Goal: Information Seeking & Learning: Learn about a topic

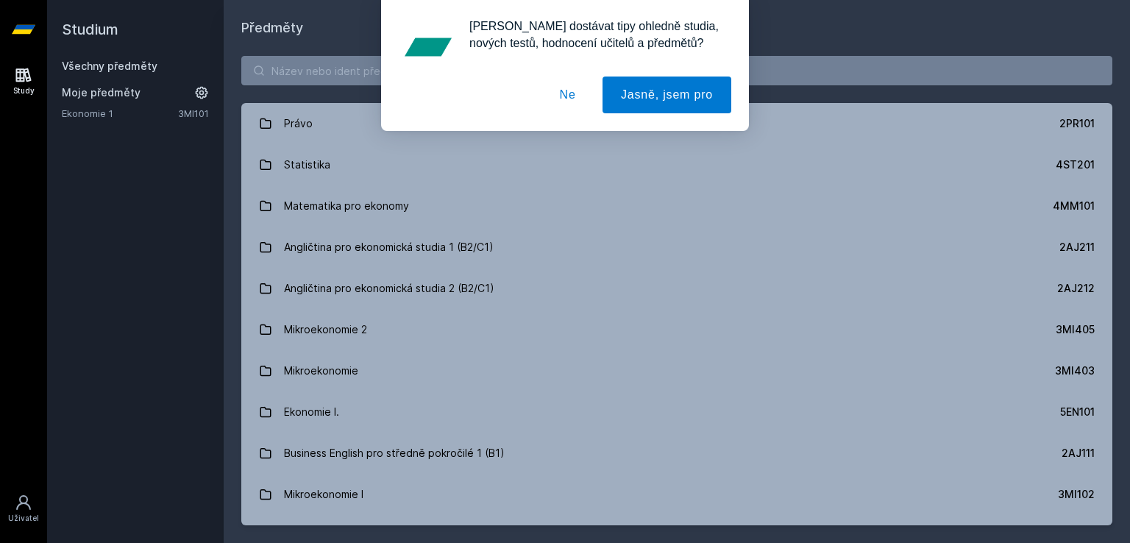
click at [407, 78] on div "[PERSON_NAME] dostávat tipy ohledně studia, nových testů, hodnocení učitelů a p…" at bounding box center [565, 65] width 1130 height 131
click at [572, 103] on button "Ne" at bounding box center [567, 95] width 53 height 37
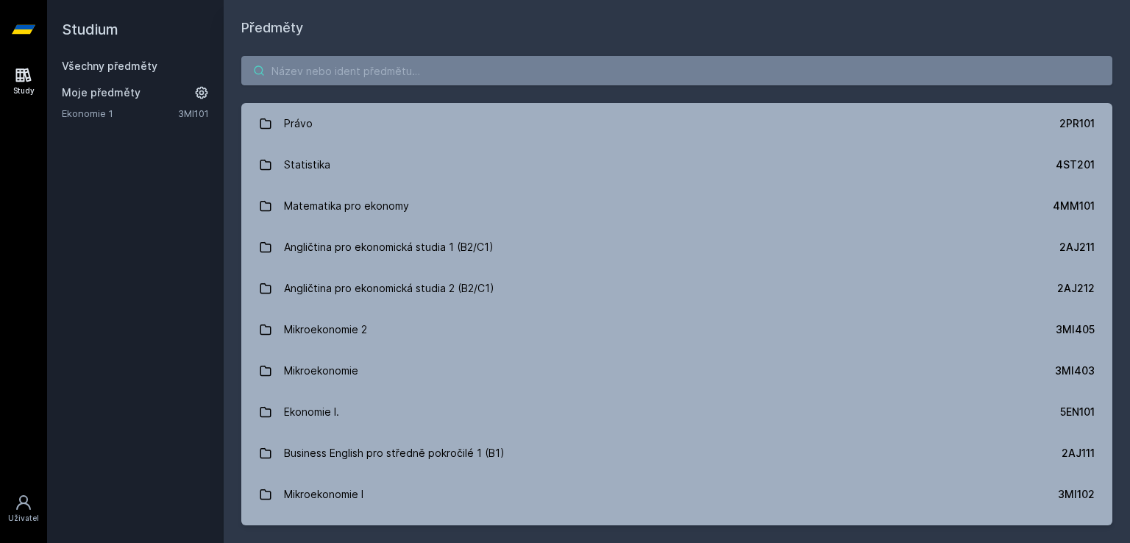
click at [513, 73] on input "search" at bounding box center [676, 70] width 871 height 29
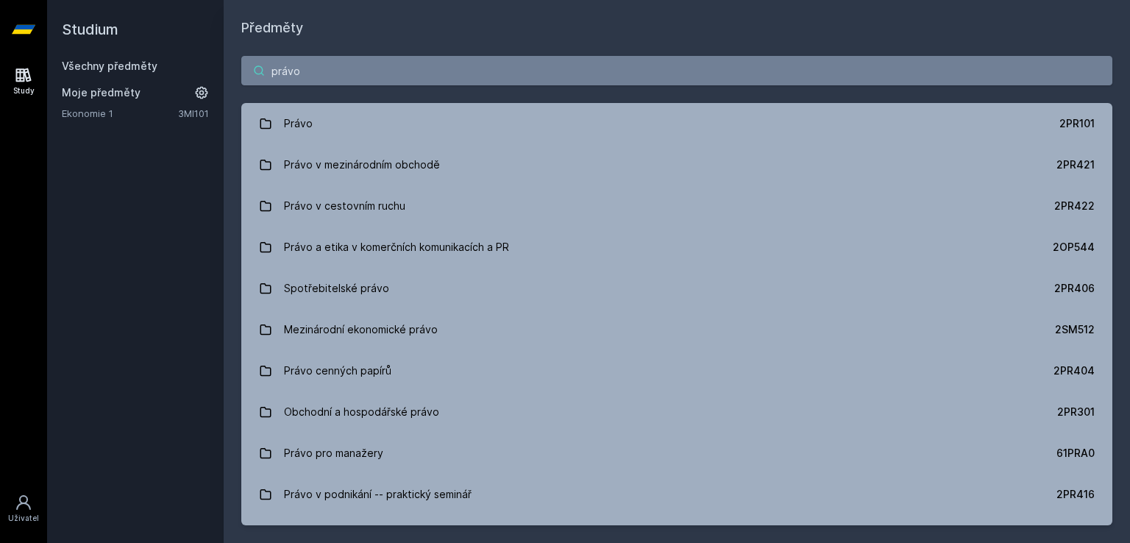
click at [513, 73] on input "právo" at bounding box center [676, 70] width 871 height 29
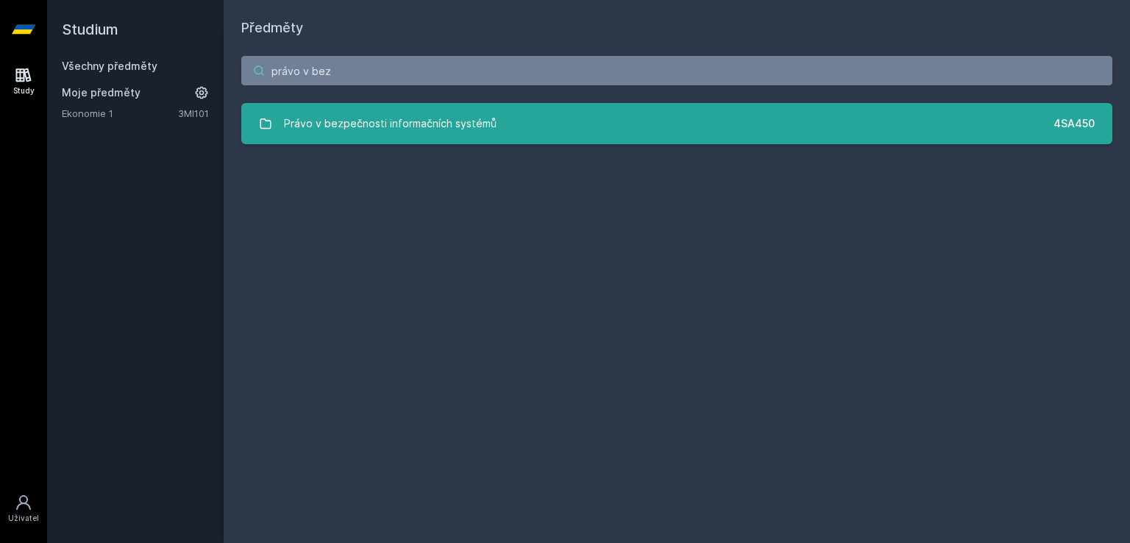
type input "právo v bez"
click at [507, 134] on link "Právo v bezpečnosti informačních systémů 4SA450" at bounding box center [676, 123] width 871 height 41
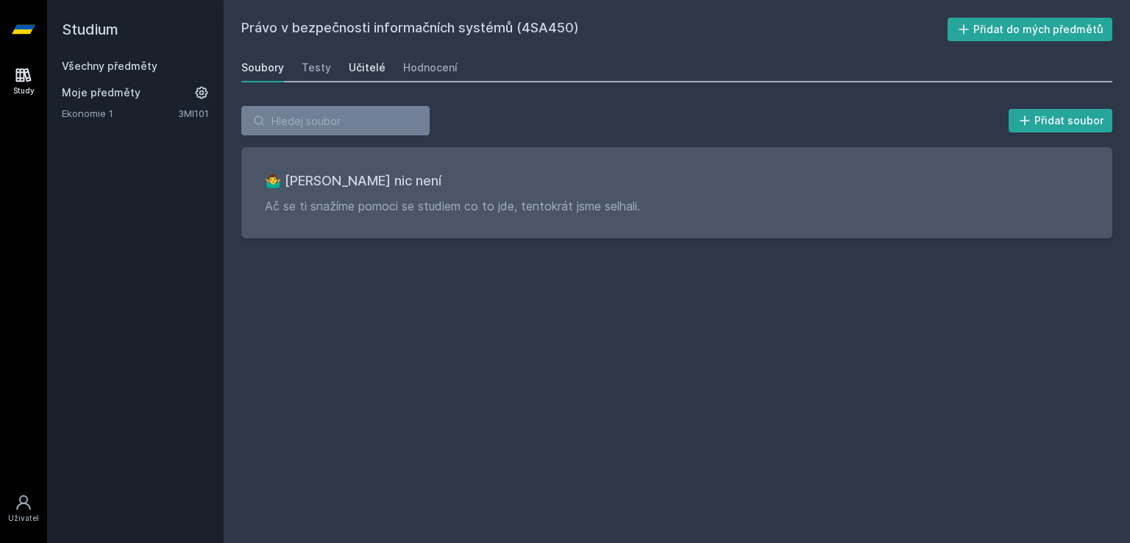
drag, startPoint x: 383, startPoint y: 62, endPoint x: 369, endPoint y: 68, distance: 15.2
click at [369, 68] on div "Soubory Testy Učitelé Hodnocení" at bounding box center [676, 67] width 871 height 29
click at [369, 68] on div "Učitelé" at bounding box center [367, 67] width 37 height 15
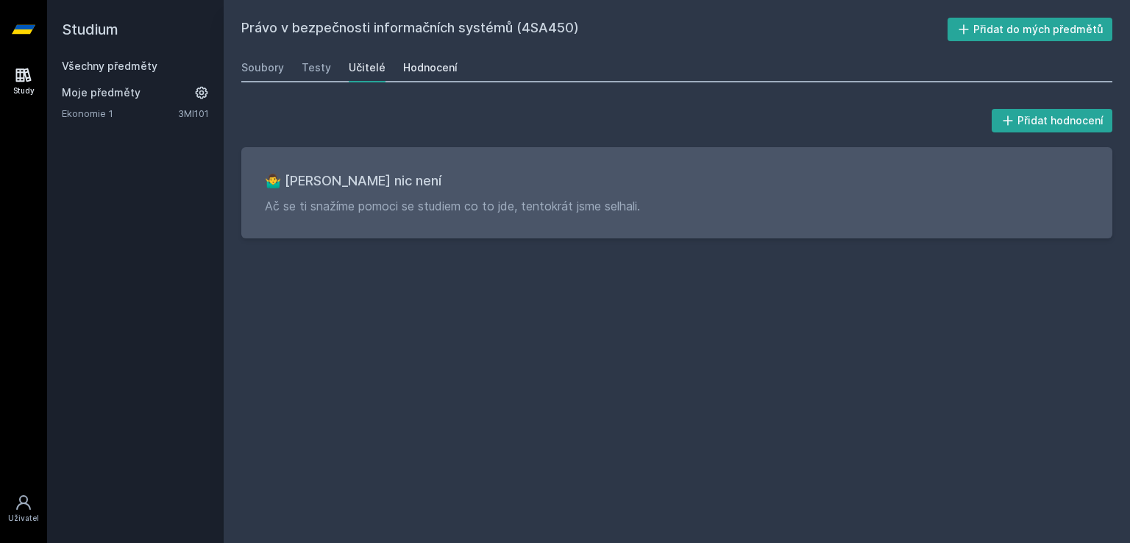
click at [424, 68] on div "Hodnocení" at bounding box center [430, 67] width 54 height 15
click at [315, 62] on div "Testy" at bounding box center [316, 67] width 29 height 15
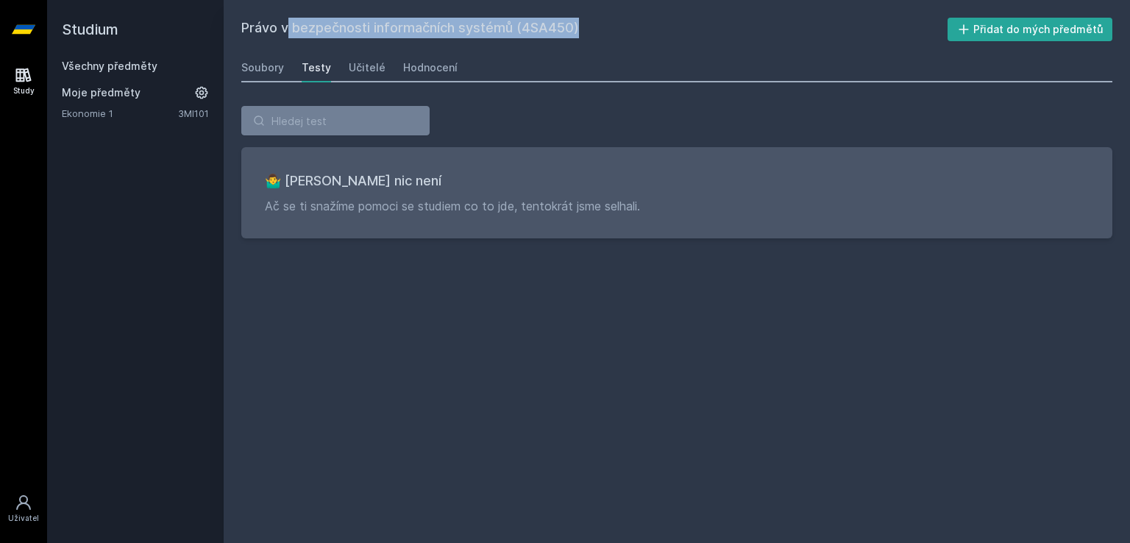
drag, startPoint x: 238, startPoint y: 24, endPoint x: 522, endPoint y: 33, distance: 284.1
click at [522, 33] on div "Právo v bezpečnosti informačních systémů (4SA450) Přidat do mých předmětů [GEOG…" at bounding box center [677, 271] width 906 height 543
click at [524, 33] on h2 "Právo v bezpečnosti informačních systémů (4SA450)" at bounding box center [594, 30] width 706 height 24
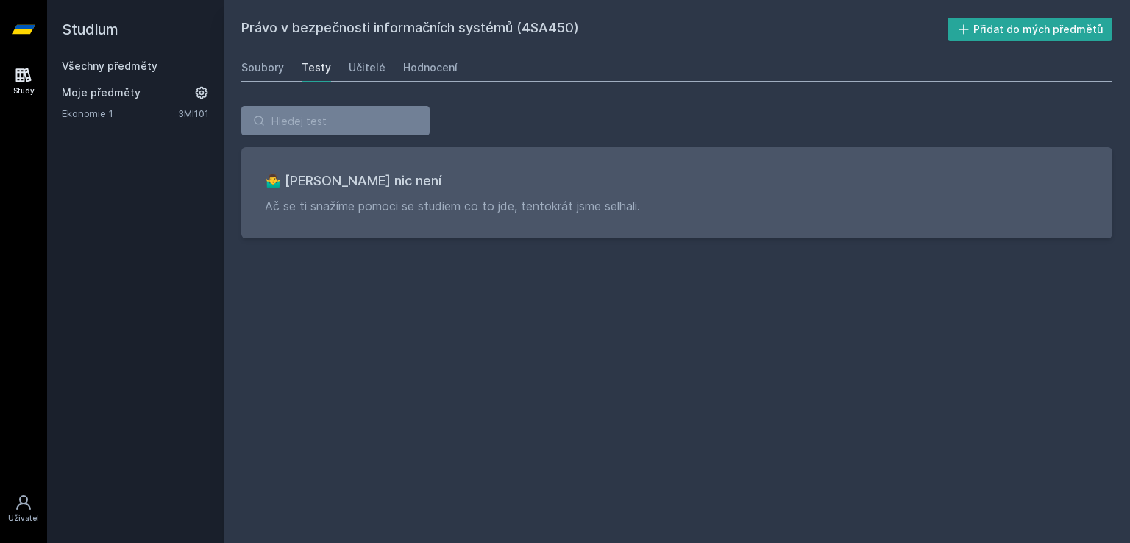
drag, startPoint x: 524, startPoint y: 29, endPoint x: 569, endPoint y: 36, distance: 46.2
click at [569, 36] on h2 "Právo v bezpečnosti informačních systémů (4SA450)" at bounding box center [594, 30] width 706 height 24
copy h2 "4SA450"
click at [16, 71] on icon at bounding box center [23, 75] width 15 height 14
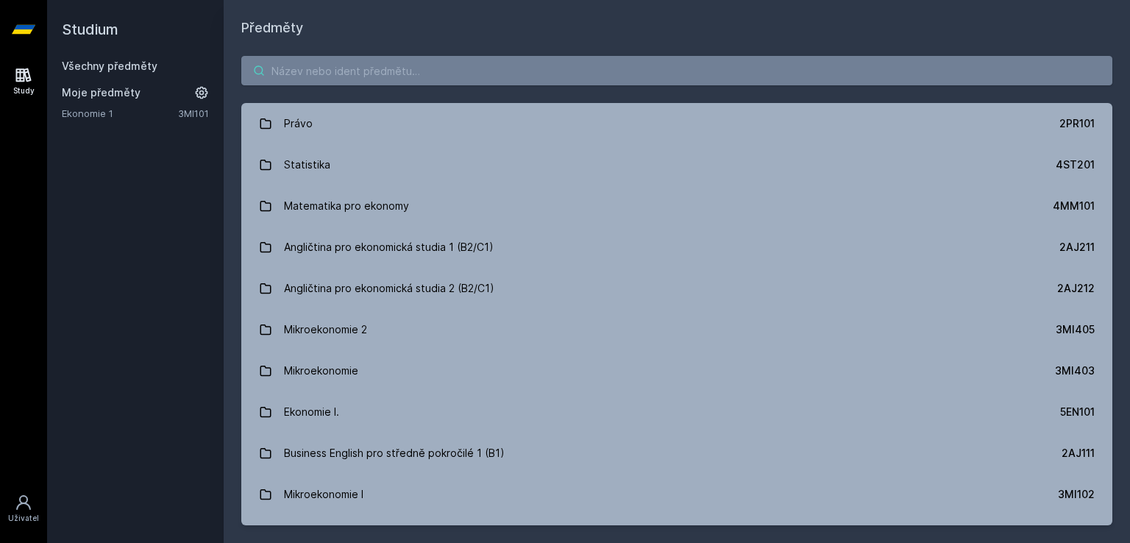
click at [344, 82] on input "search" at bounding box center [676, 70] width 871 height 29
paste input "5PR425"
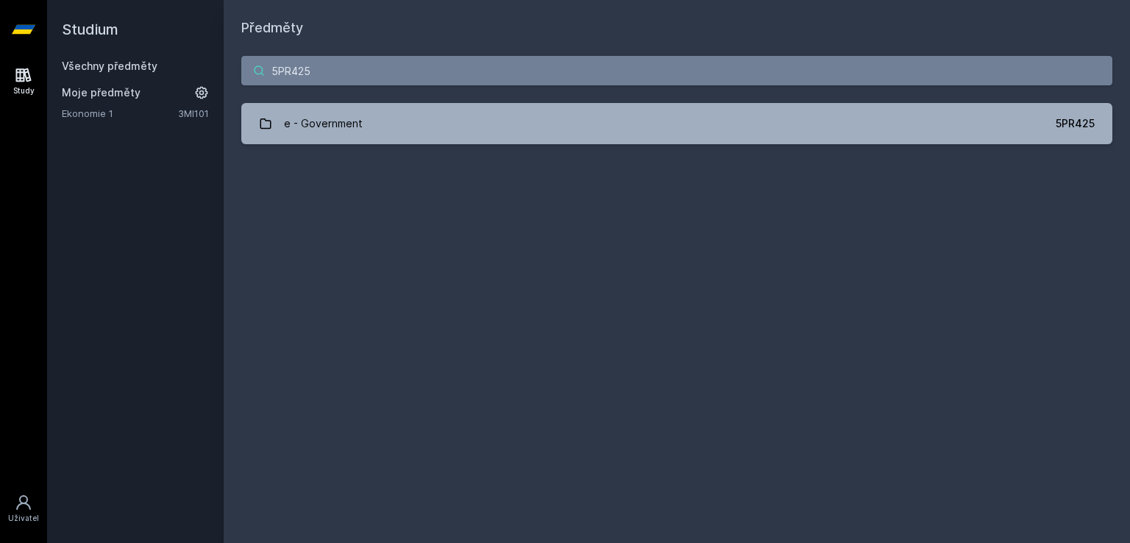
type input "5PR425"
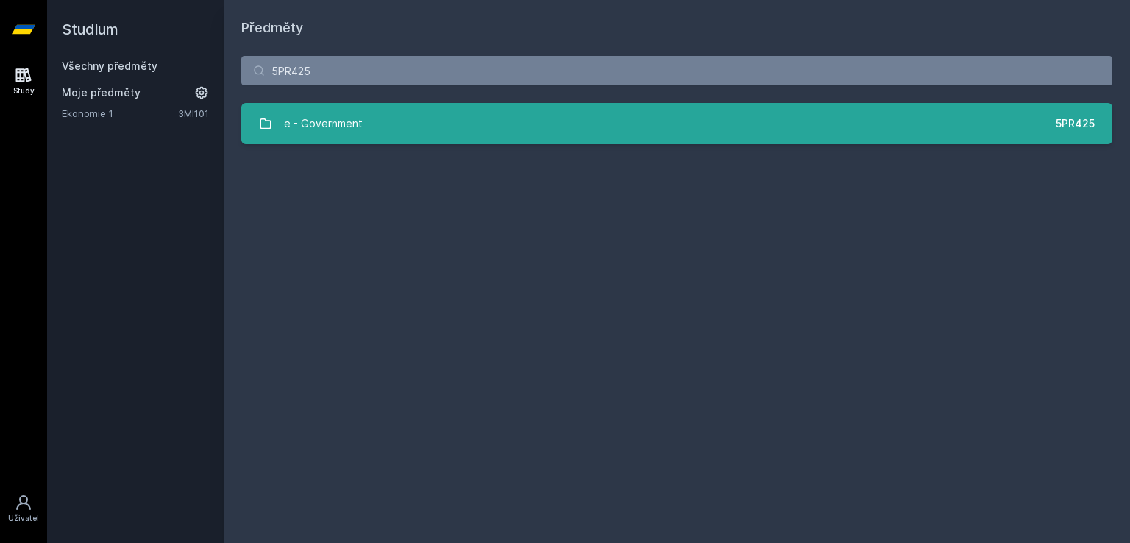
click at [353, 121] on div "e - Government" at bounding box center [323, 123] width 79 height 29
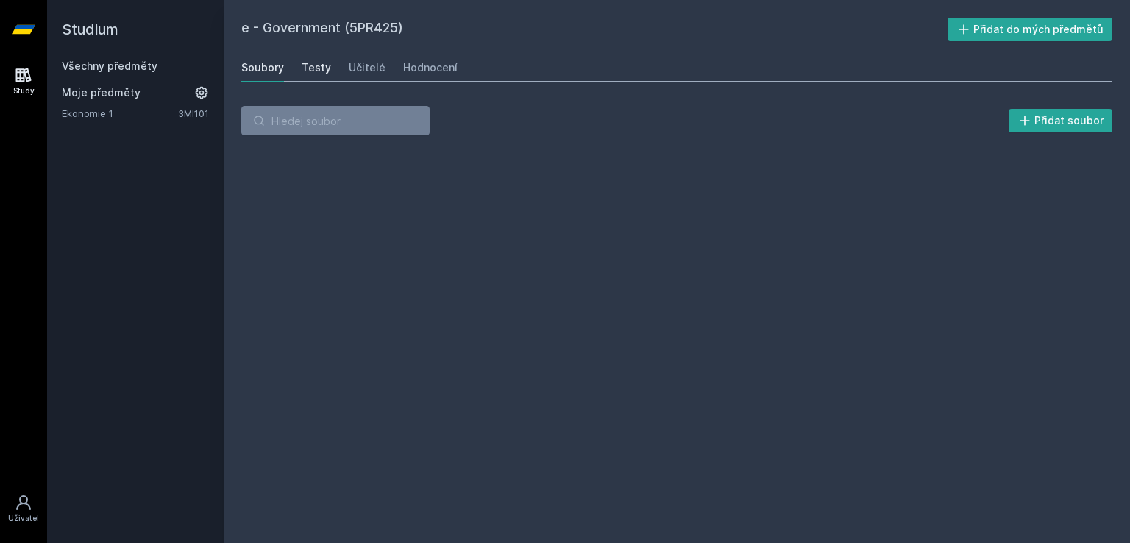
click at [315, 65] on div "Testy" at bounding box center [316, 67] width 29 height 15
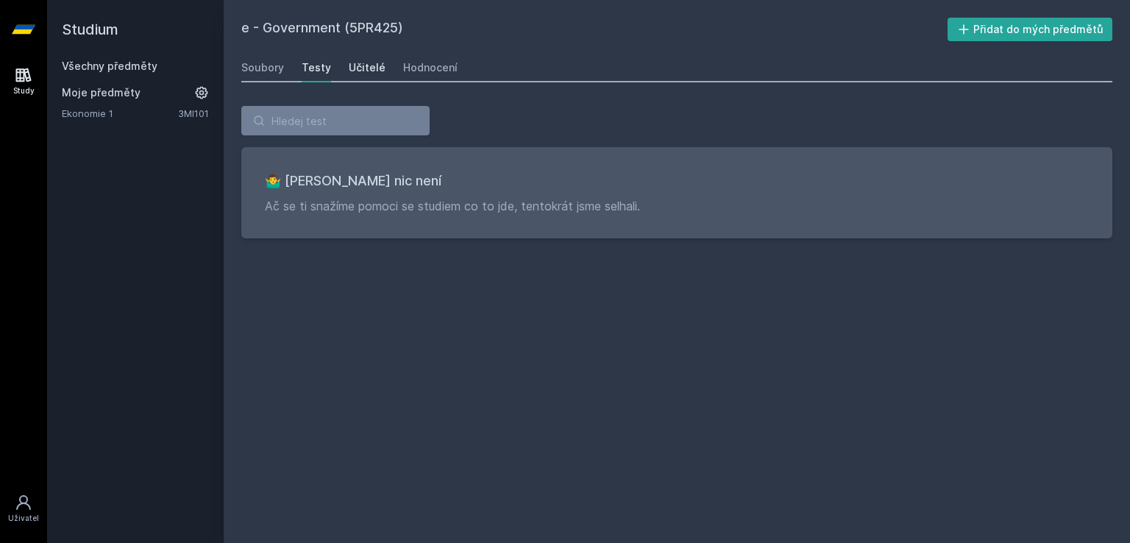
click at [362, 69] on div "Učitelé" at bounding box center [367, 67] width 37 height 15
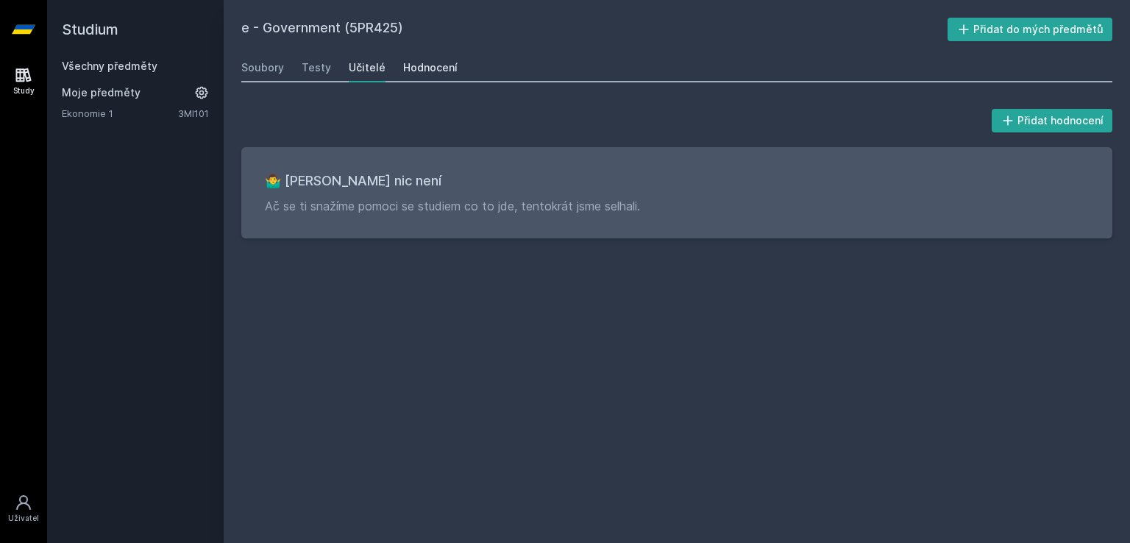
click at [440, 64] on div "Hodnocení" at bounding box center [430, 67] width 54 height 15
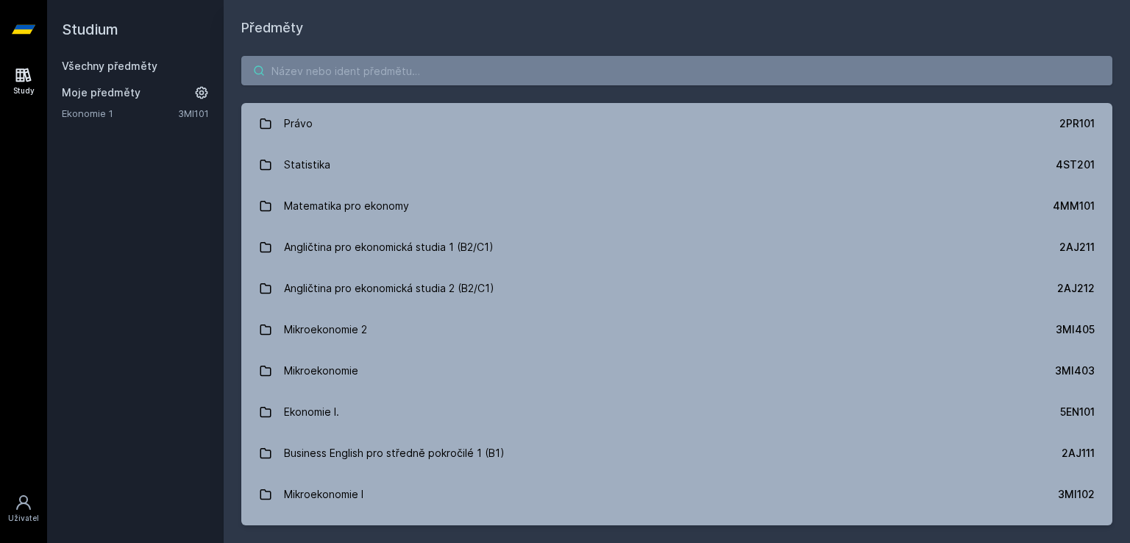
click at [344, 77] on input "search" at bounding box center [676, 70] width 871 height 29
paste input "5PR411"
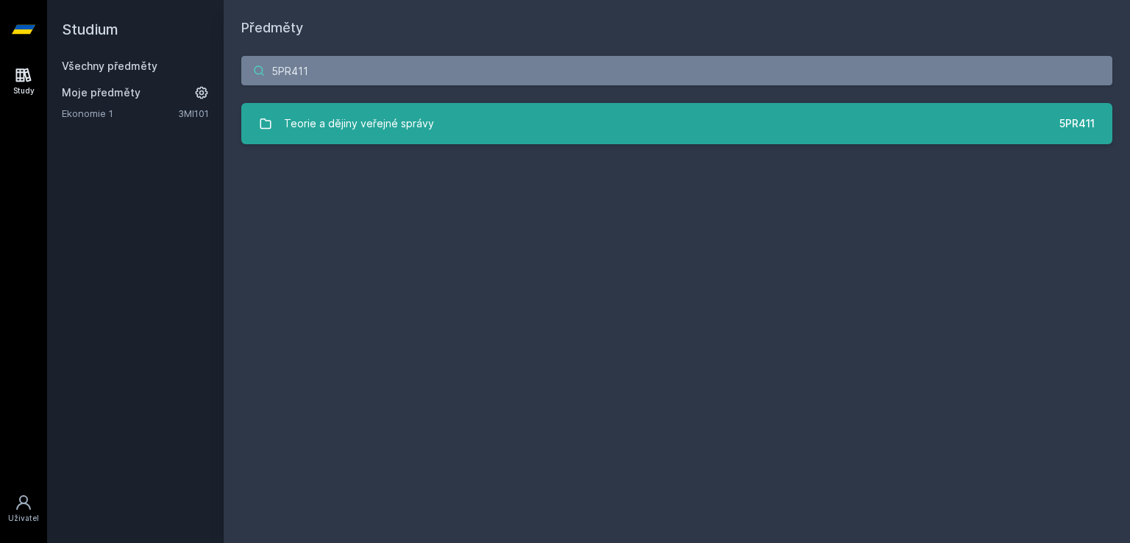
type input "5PR411"
click at [337, 114] on div "Teorie a dějiny veřejné správy" at bounding box center [359, 123] width 150 height 29
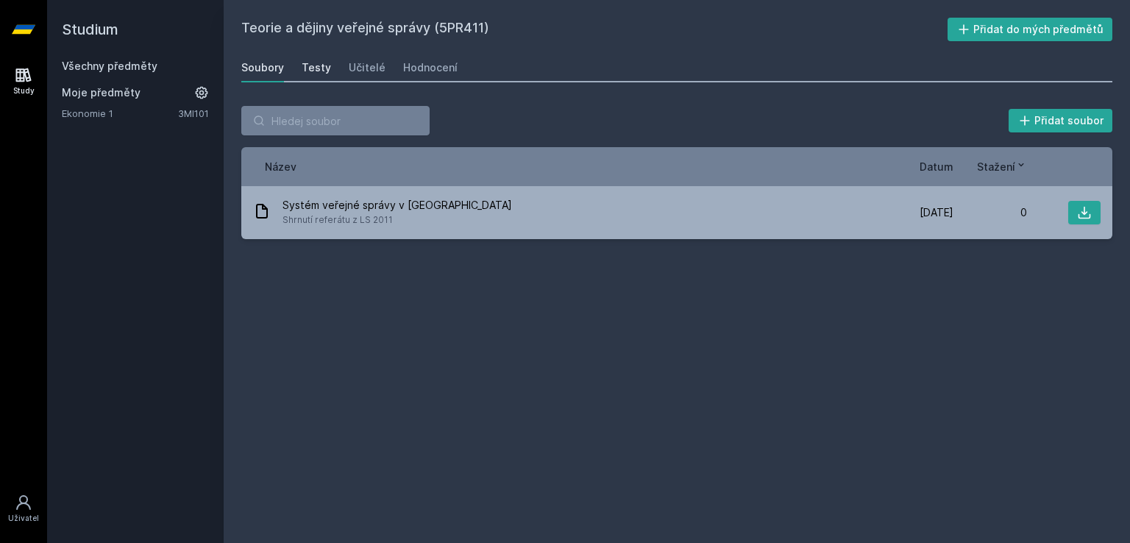
click at [313, 69] on div "Testy" at bounding box center [316, 67] width 29 height 15
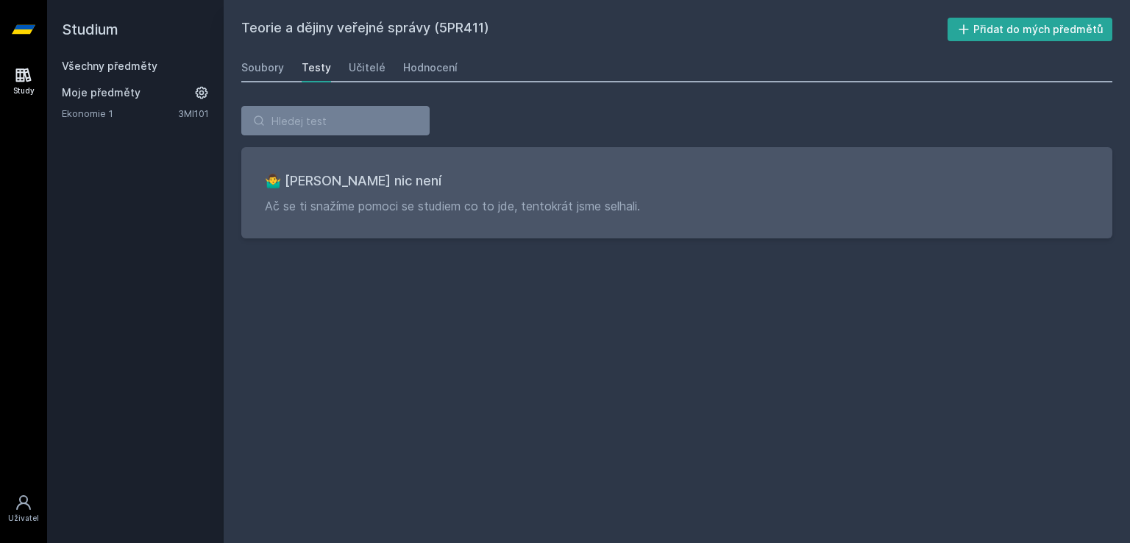
click at [344, 65] on div "Soubory Testy Učitelé Hodnocení" at bounding box center [676, 67] width 871 height 29
click at [350, 65] on div "Učitelé" at bounding box center [367, 67] width 37 height 15
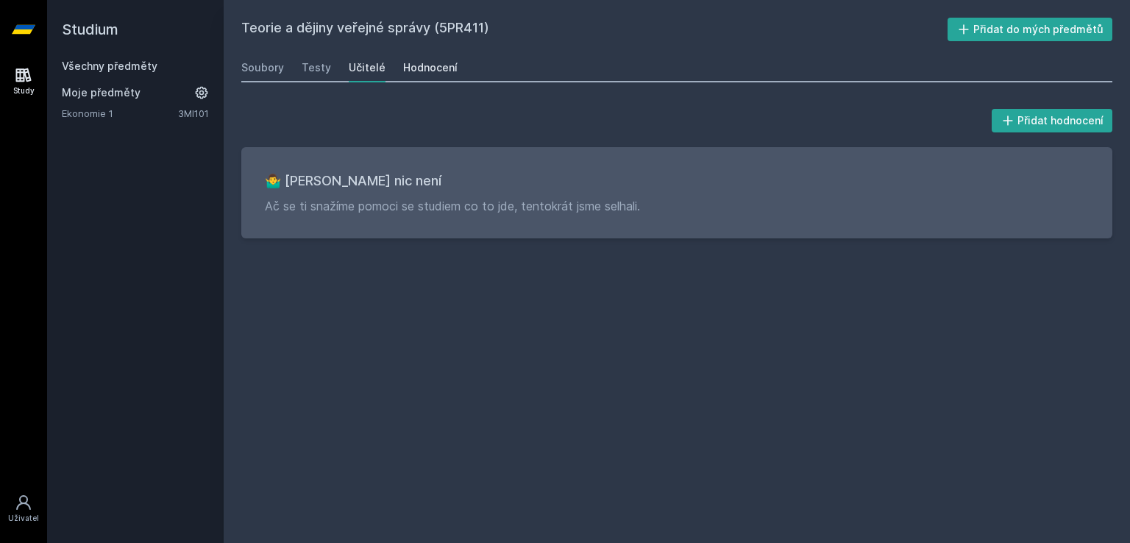
click at [409, 65] on div "Hodnocení" at bounding box center [430, 67] width 54 height 15
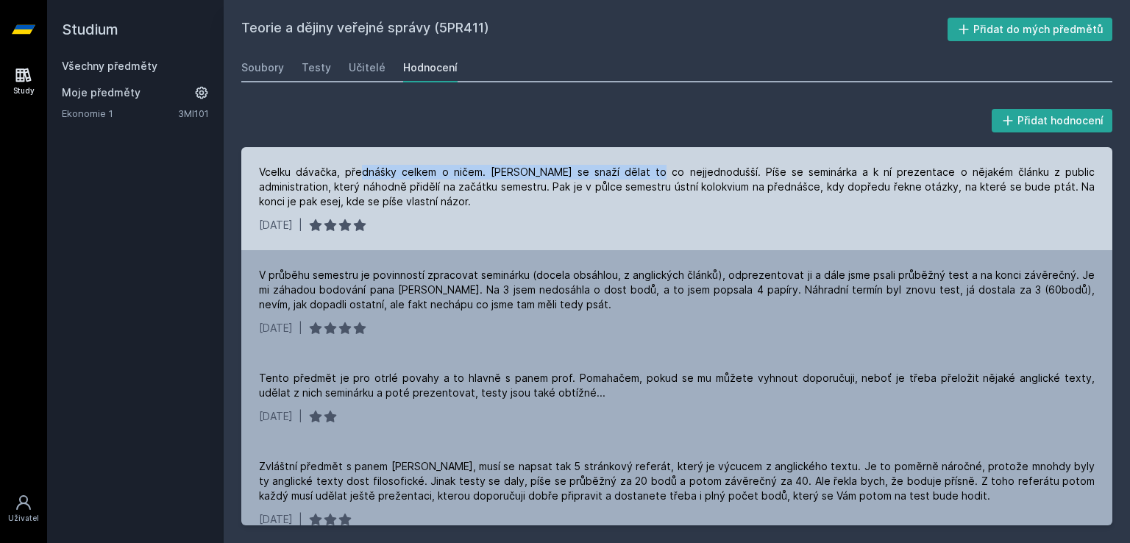
drag, startPoint x: 355, startPoint y: 175, endPoint x: 636, endPoint y: 177, distance: 281.7
click at [636, 177] on div "Vcelku dávačka, přednášky celkem o ničem. [PERSON_NAME] se snaží dělat to co ne…" at bounding box center [677, 187] width 836 height 44
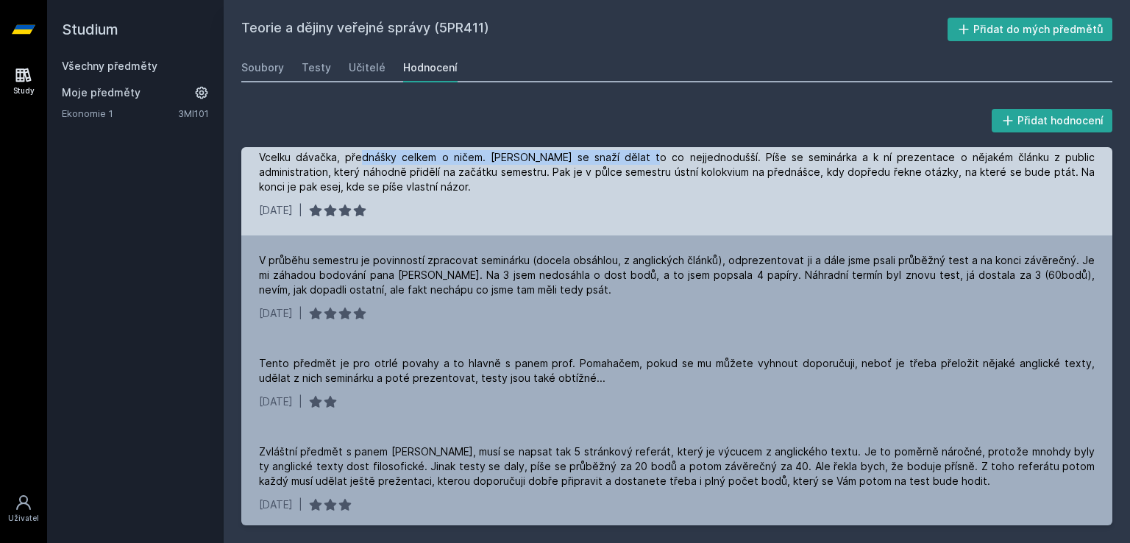
scroll to position [18, 0]
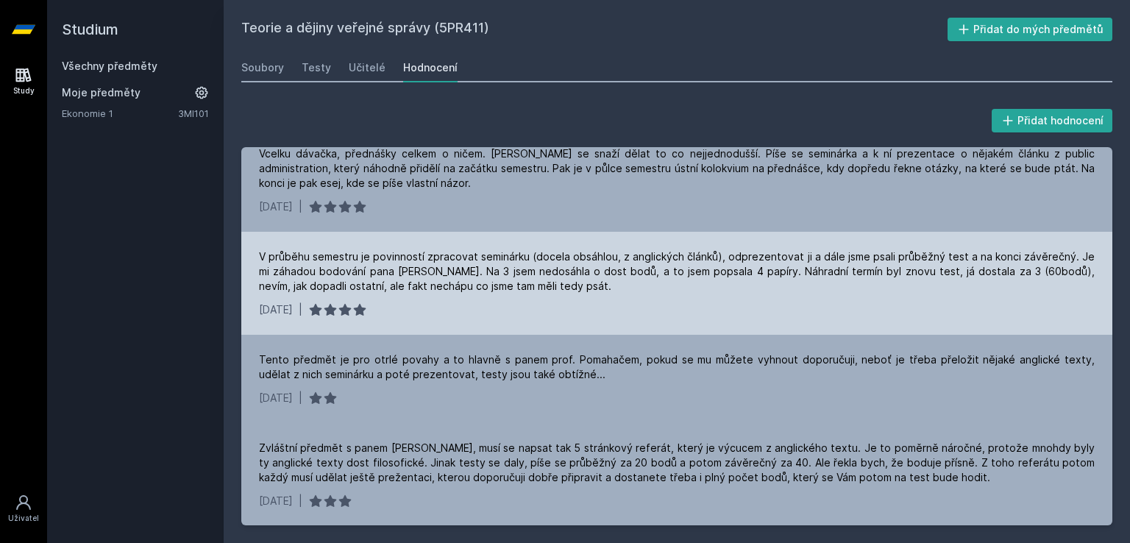
click at [521, 270] on div "V průběhu semestru je povinností zpracovat seminárku (docela obsáhlou, z anglic…" at bounding box center [677, 271] width 836 height 44
drag, startPoint x: 362, startPoint y: 254, endPoint x: 753, endPoint y: 251, distance: 390.6
click at [753, 251] on div "V průběhu semestru je povinností zpracovat seminárku (docela obsáhlou, z anglic…" at bounding box center [677, 271] width 836 height 44
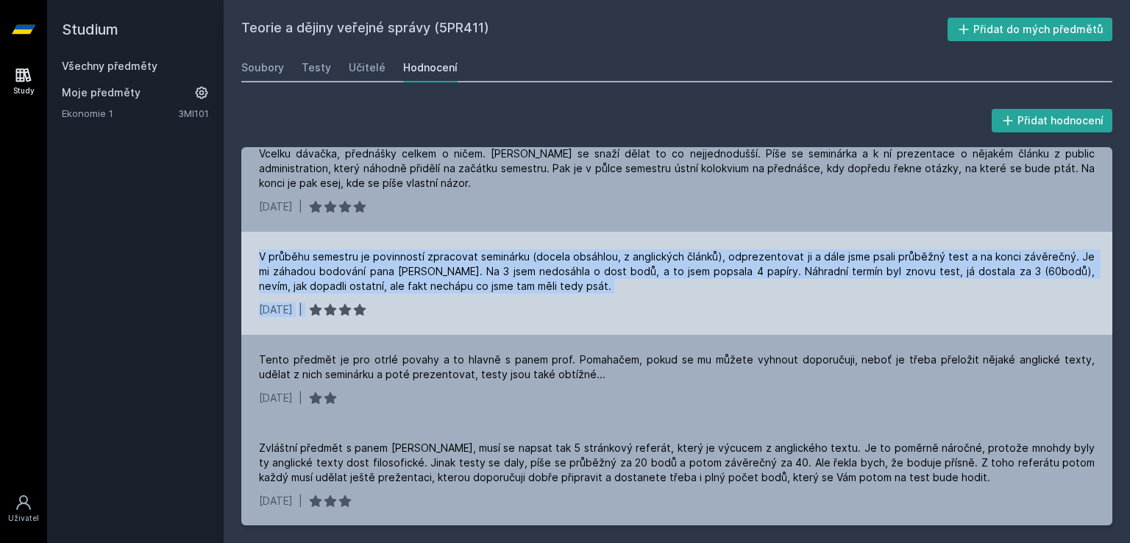
drag, startPoint x: 255, startPoint y: 254, endPoint x: 889, endPoint y: 327, distance: 638.3
click at [889, 327] on div "V průběhu semestru je povinností zpracovat seminárku (docela obsáhlou, z anglic…" at bounding box center [676, 283] width 871 height 103
click at [388, 272] on div "V průběhu semestru je povinností zpracovat seminárku (docela obsáhlou, z anglic…" at bounding box center [677, 271] width 836 height 44
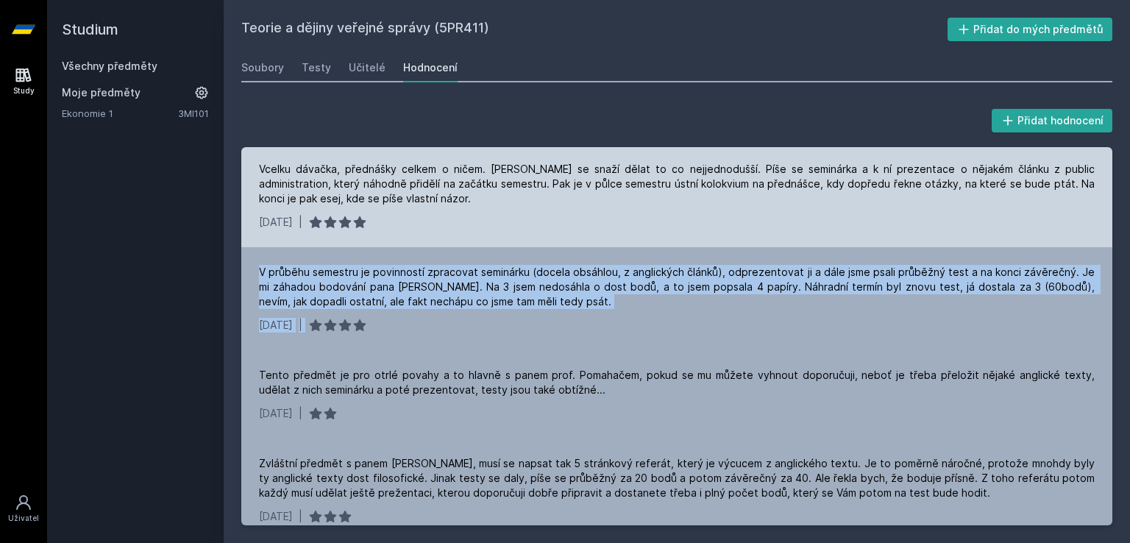
scroll to position [0, 0]
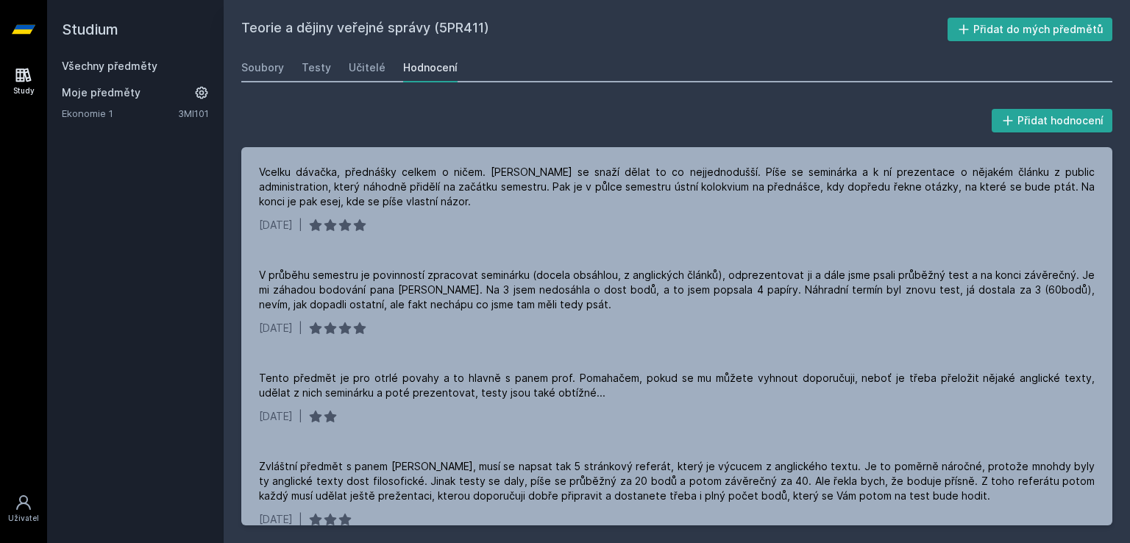
click at [547, 110] on div "Přidat hodnocení" at bounding box center [676, 120] width 871 height 29
click at [904, 39] on h2 "Teorie a dějiny veřejné správy (5PR411)" at bounding box center [594, 30] width 706 height 24
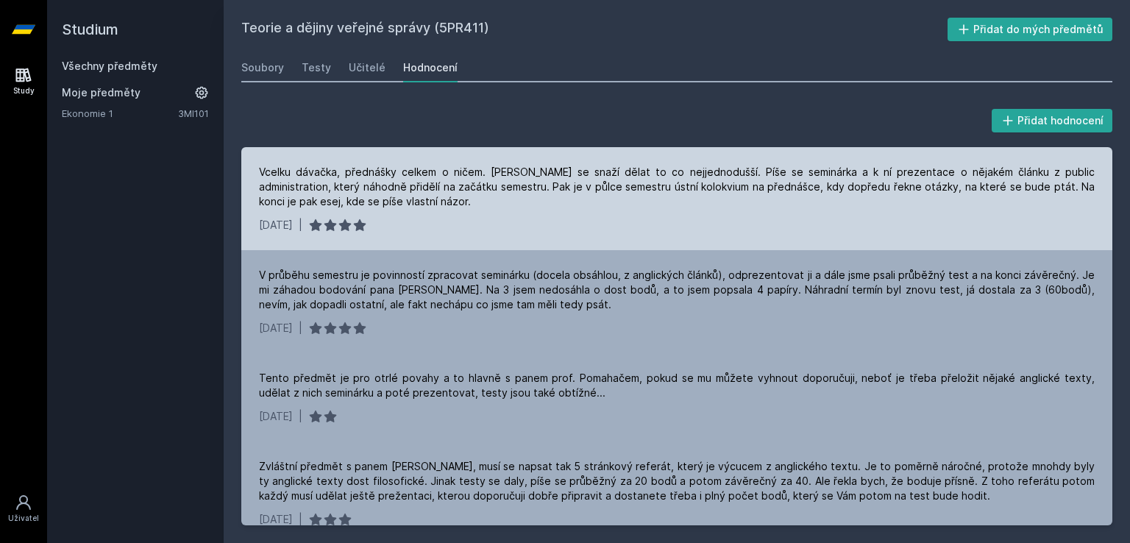
drag, startPoint x: 611, startPoint y: 45, endPoint x: 533, endPoint y: 210, distance: 182.0
click at [533, 213] on div "Vcelku dávačka, přednášky celkem o ničem. [PERSON_NAME] se snaží dělat to co ne…" at bounding box center [676, 198] width 871 height 103
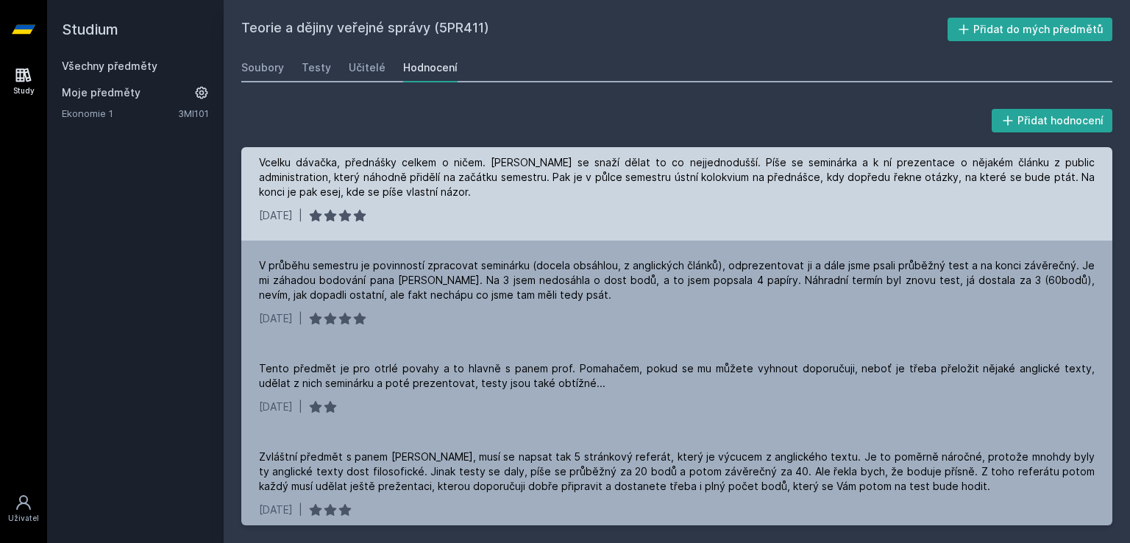
scroll to position [18, 0]
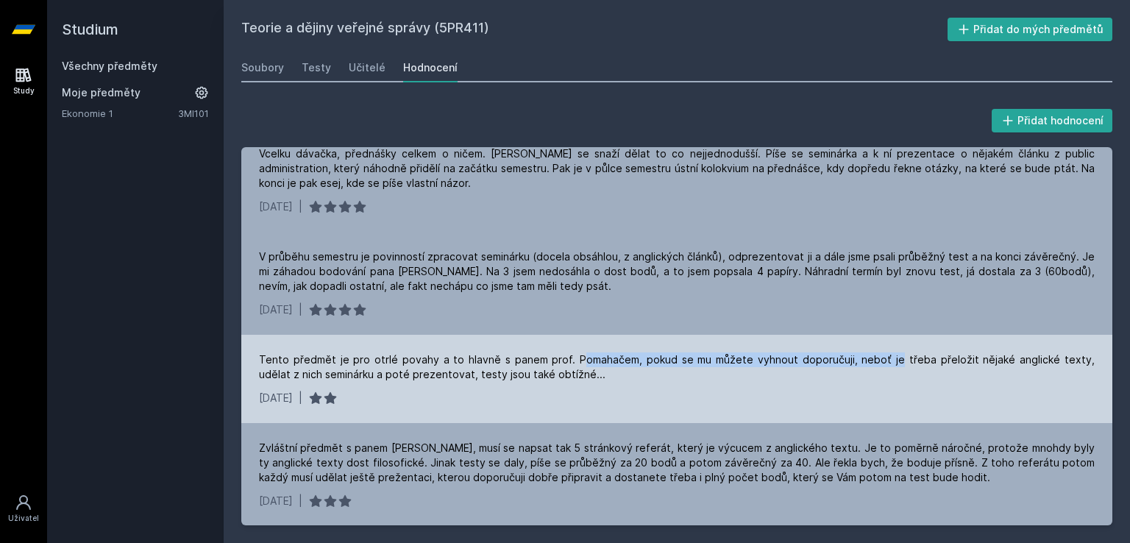
drag, startPoint x: 561, startPoint y: 360, endPoint x: 866, endPoint y: 358, distance: 305.3
click at [866, 358] on div "Tento předmět je pro otrlé povahy a to hlavně s panem prof. Pomahačem, pokud se…" at bounding box center [677, 366] width 836 height 29
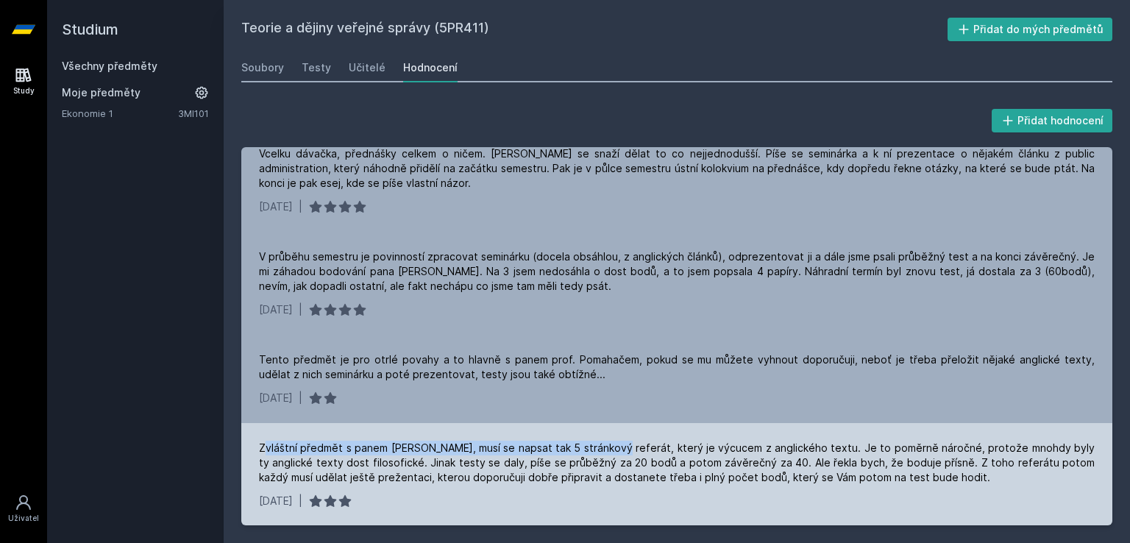
drag, startPoint x: 263, startPoint y: 442, endPoint x: 647, endPoint y: 419, distance: 384.7
click at [633, 437] on div "Zvláštní předmět s panem [PERSON_NAME], musí se napsat tak 5 stránkový referát,…" at bounding box center [676, 474] width 871 height 103
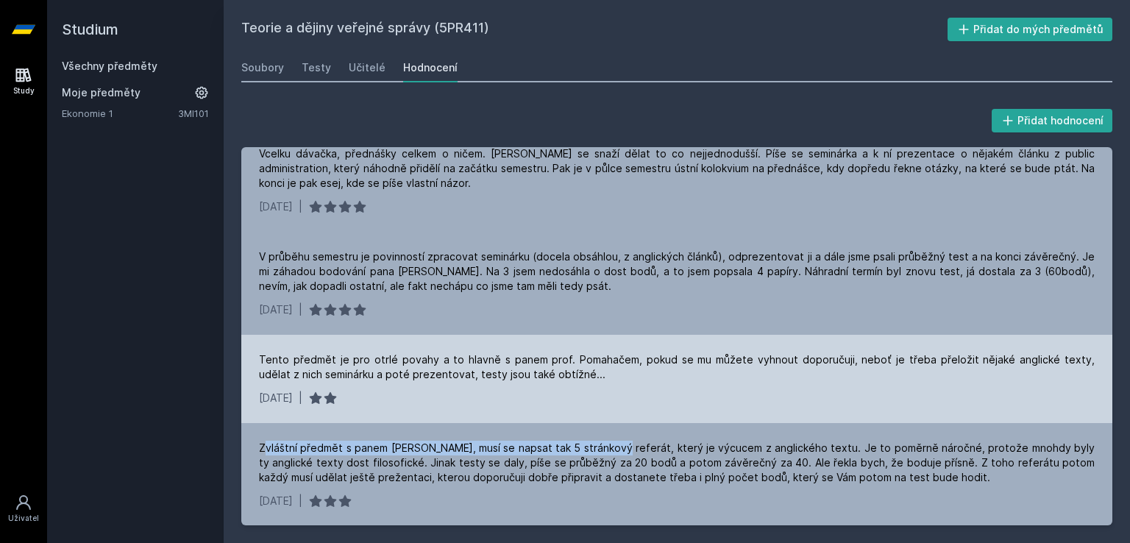
scroll to position [0, 0]
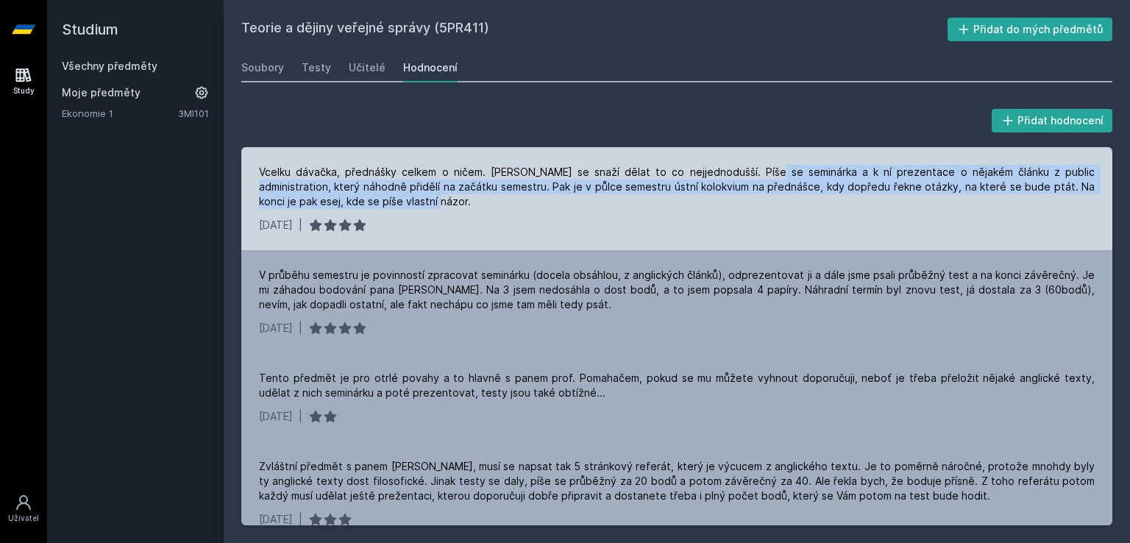
drag, startPoint x: 755, startPoint y: 171, endPoint x: 374, endPoint y: 195, distance: 381.8
click at [374, 195] on div "Vcelku dávačka, přednášky celkem o ničem. [PERSON_NAME] se snaží dělat to co ne…" at bounding box center [677, 187] width 836 height 44
